Goal: Entertainment & Leisure: Consume media (video, audio)

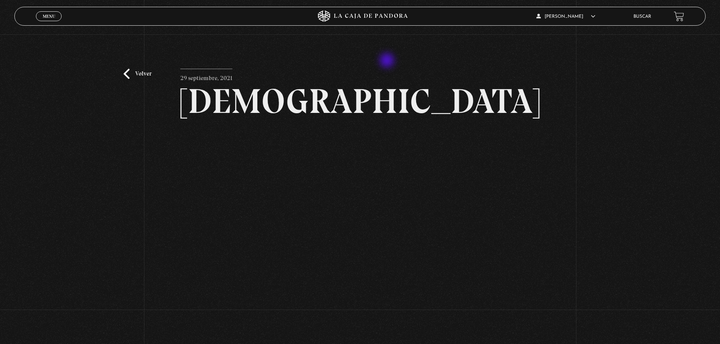
scroll to position [76, 0]
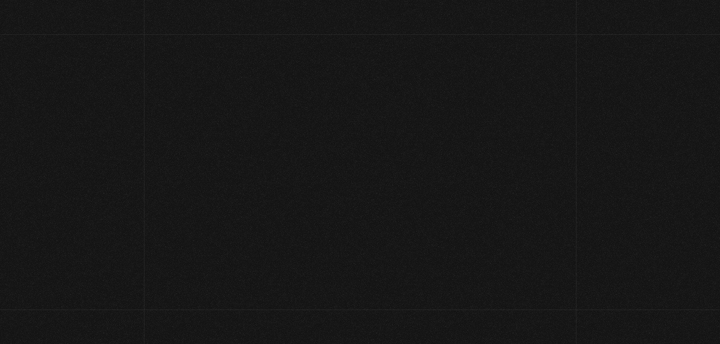
scroll to position [2607, 0]
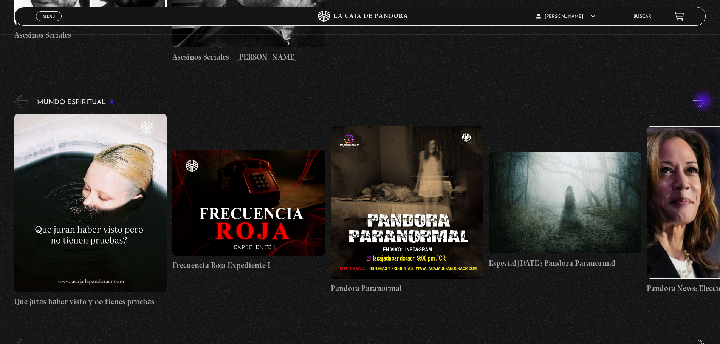
click at [703, 102] on button "»" at bounding box center [698, 101] width 13 height 13
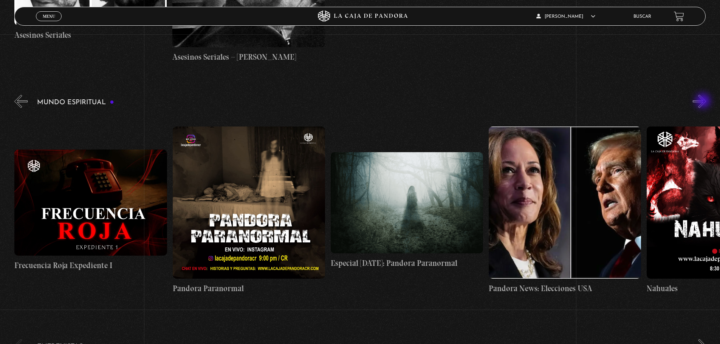
click at [703, 102] on button "»" at bounding box center [698, 101] width 13 height 13
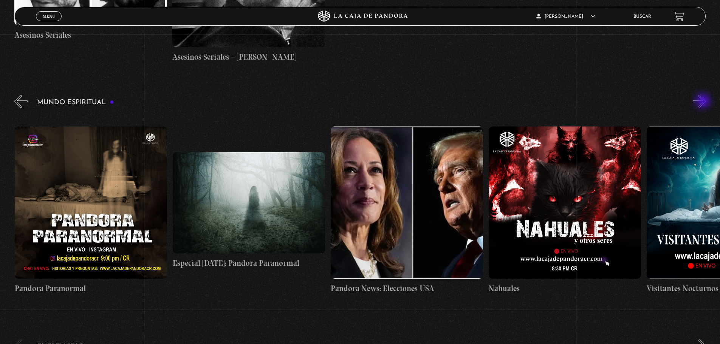
click at [703, 102] on button "»" at bounding box center [698, 101] width 13 height 13
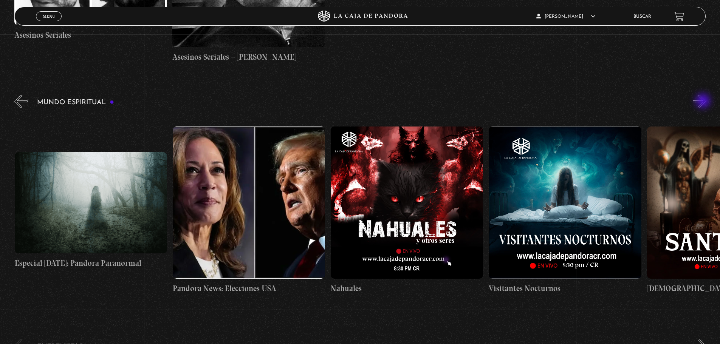
click at [703, 102] on button "»" at bounding box center [698, 101] width 13 height 13
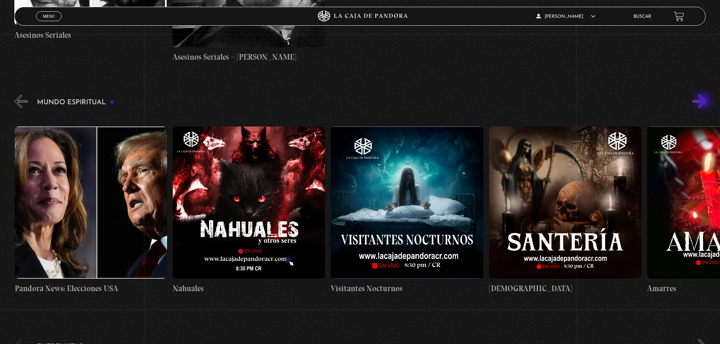
click at [703, 102] on button "»" at bounding box center [698, 101] width 13 height 13
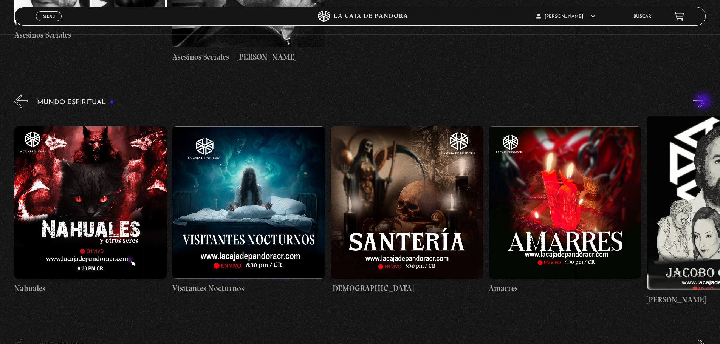
click at [703, 102] on button "»" at bounding box center [698, 101] width 13 height 13
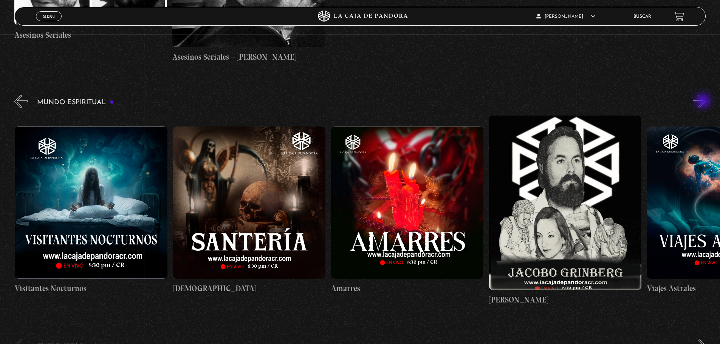
scroll to position [0, 948]
click at [21, 99] on button "«" at bounding box center [20, 101] width 13 height 13
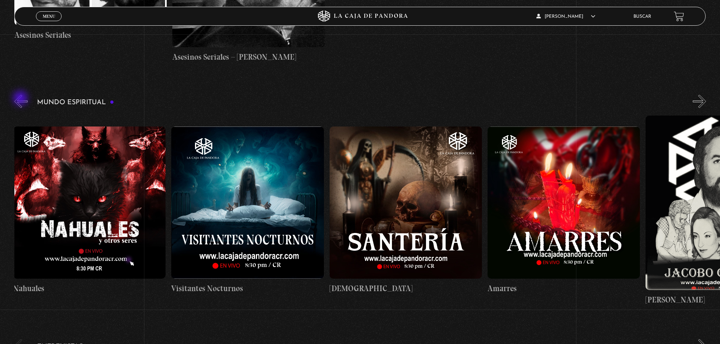
click at [21, 99] on button "«" at bounding box center [20, 101] width 13 height 13
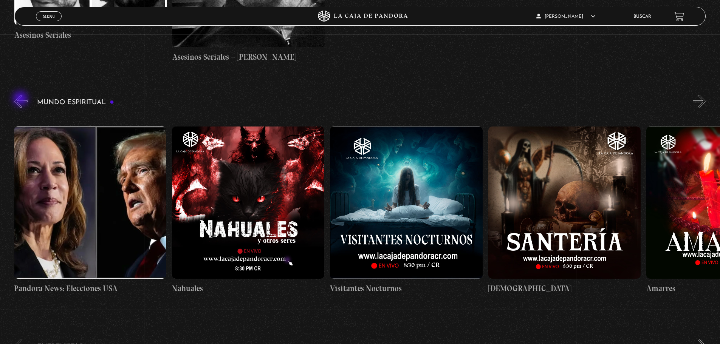
click at [21, 99] on button "«" at bounding box center [20, 101] width 13 height 13
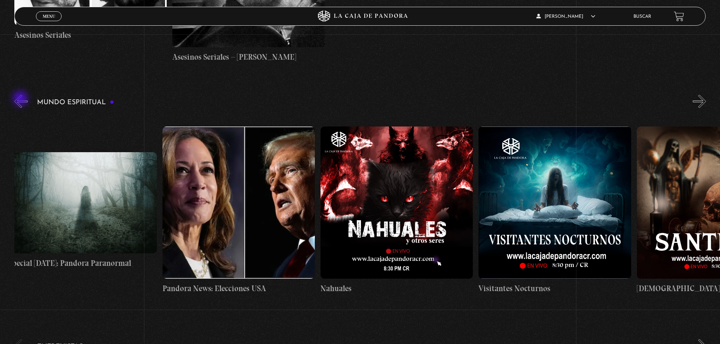
click at [21, 99] on button "«" at bounding box center [20, 101] width 13 height 13
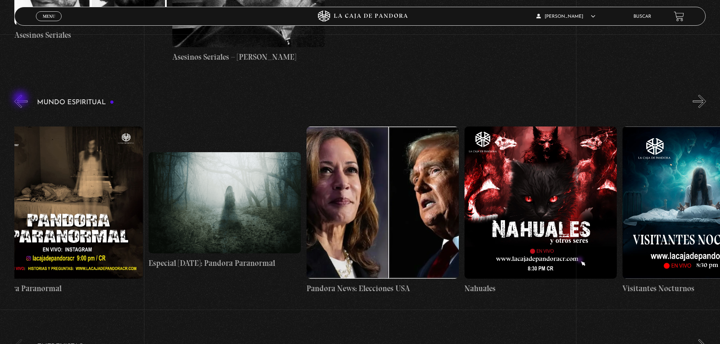
click at [21, 99] on button "«" at bounding box center [20, 101] width 13 height 13
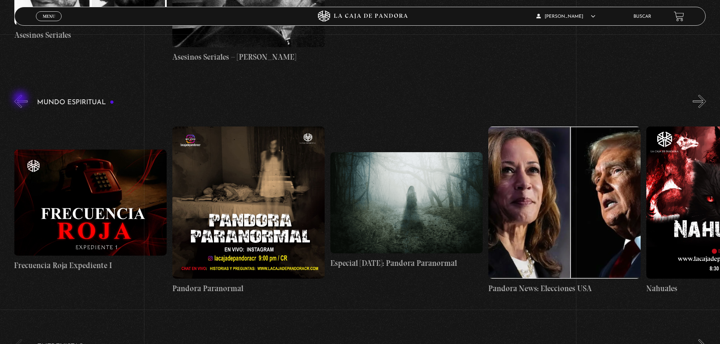
click at [21, 99] on button "«" at bounding box center [20, 101] width 13 height 13
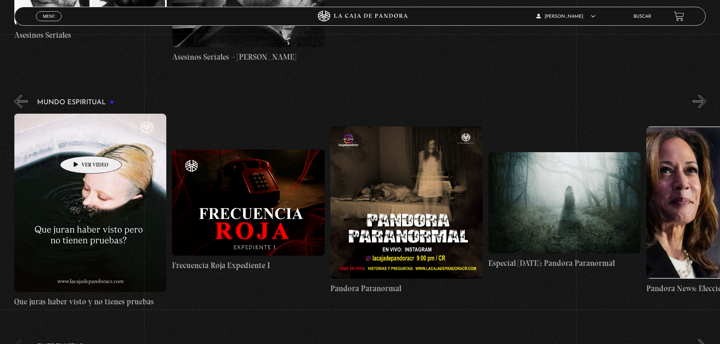
scroll to position [0, 0]
click at [97, 204] on figure at bounding box center [90, 203] width 152 height 178
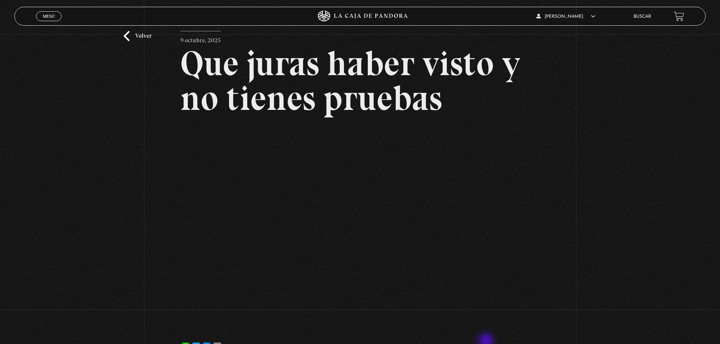
scroll to position [76, 0]
